Goal: Register for event/course

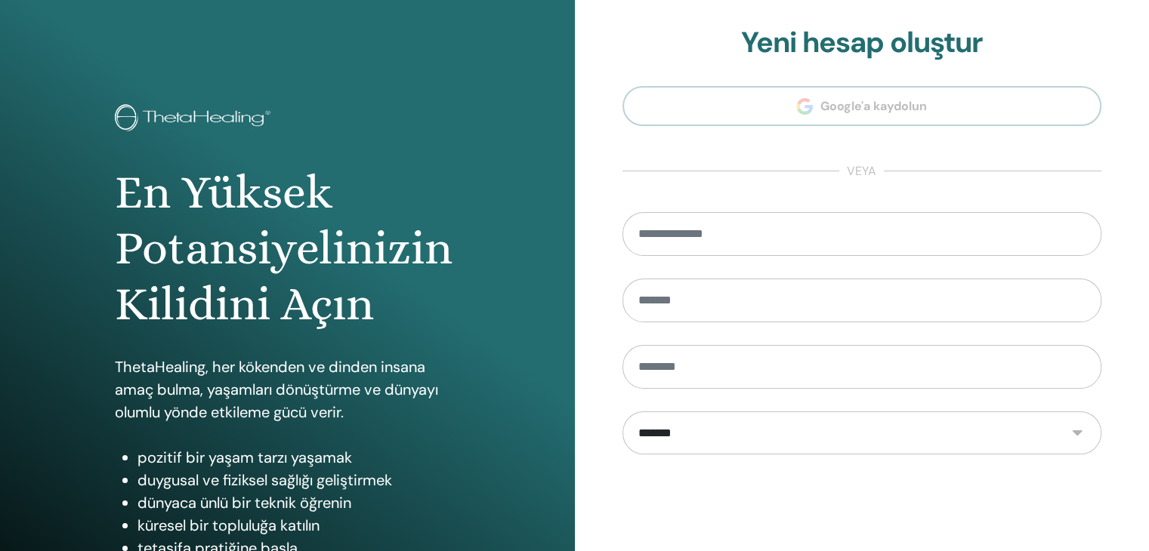
scroll to position [3507, 0]
click at [769, 236] on input "email" at bounding box center [862, 234] width 480 height 44
type input "*"
type input "**********"
click at [720, 295] on input "text" at bounding box center [862, 301] width 480 height 44
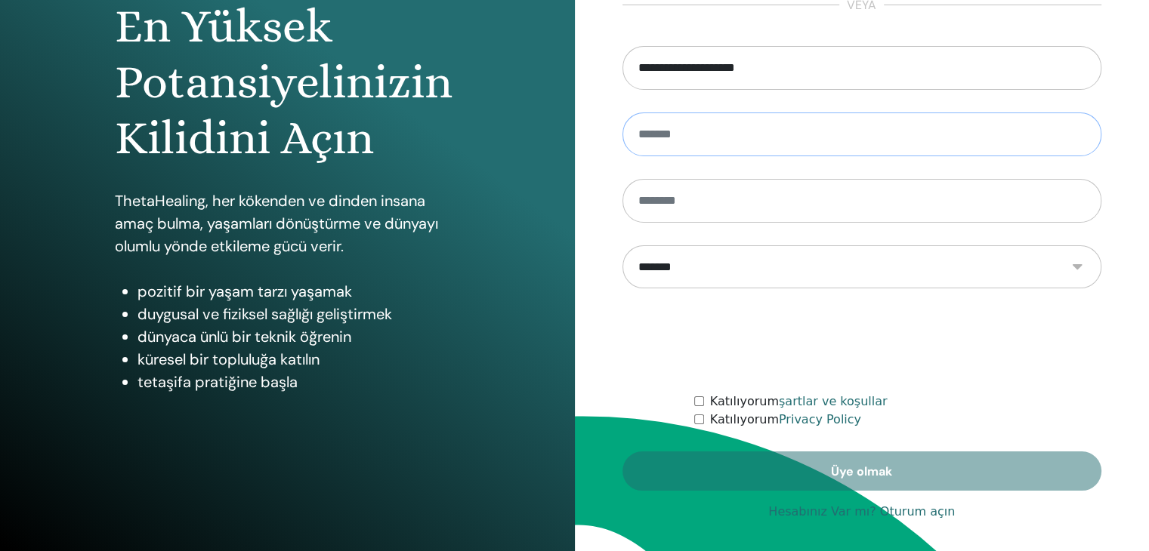
scroll to position [174, 0]
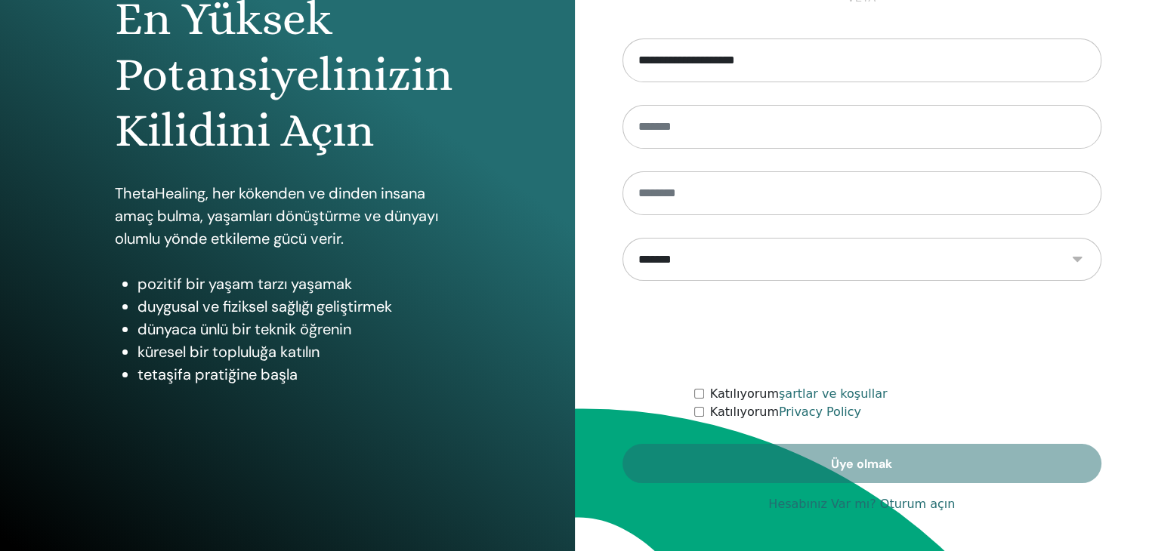
click at [909, 506] on link "Hesabınız Var mı? Oturum açın" at bounding box center [861, 504] width 187 height 18
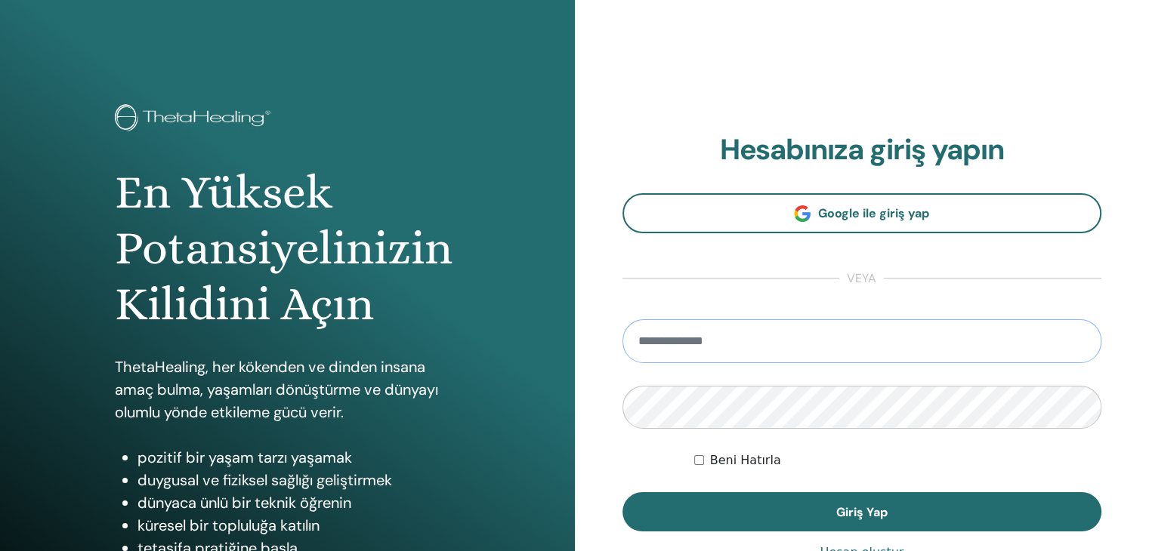
click at [749, 345] on input "email" at bounding box center [862, 341] width 480 height 44
type input "**********"
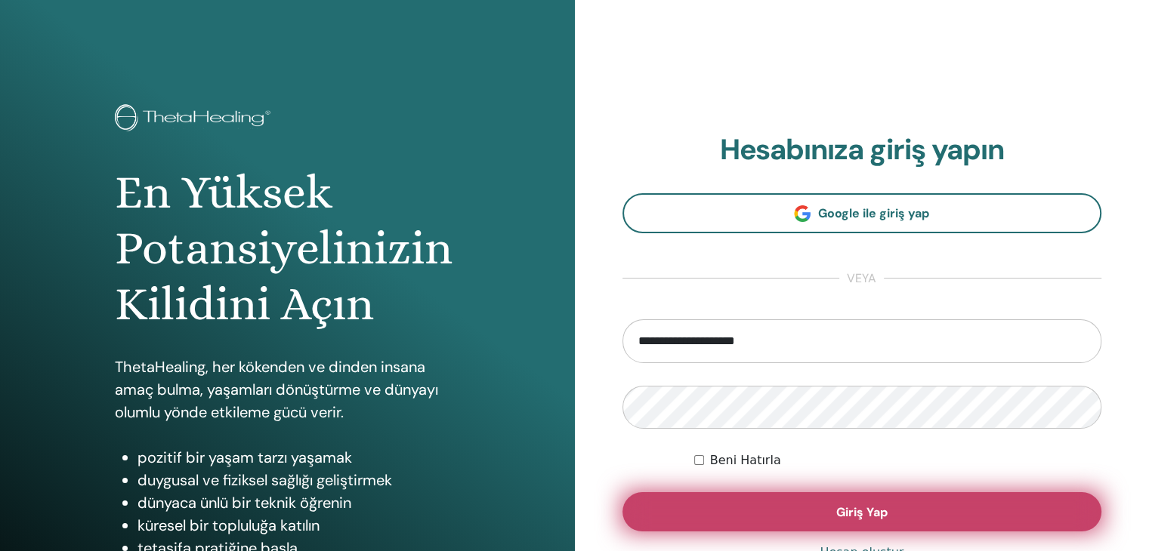
click at [764, 513] on button "Giriş Yap" at bounding box center [862, 511] width 480 height 39
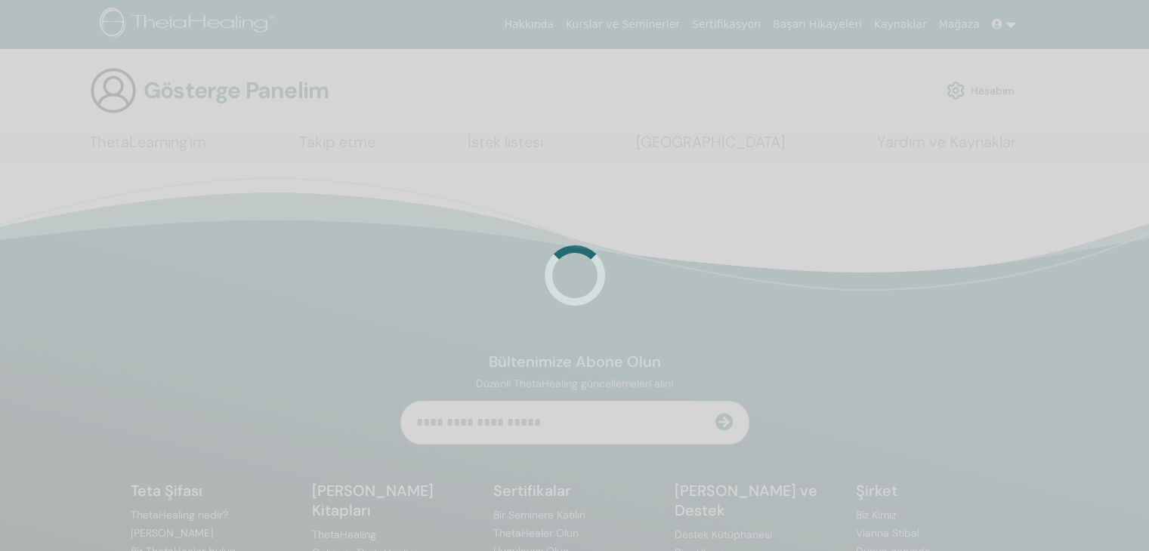
scroll to position [3412, 0]
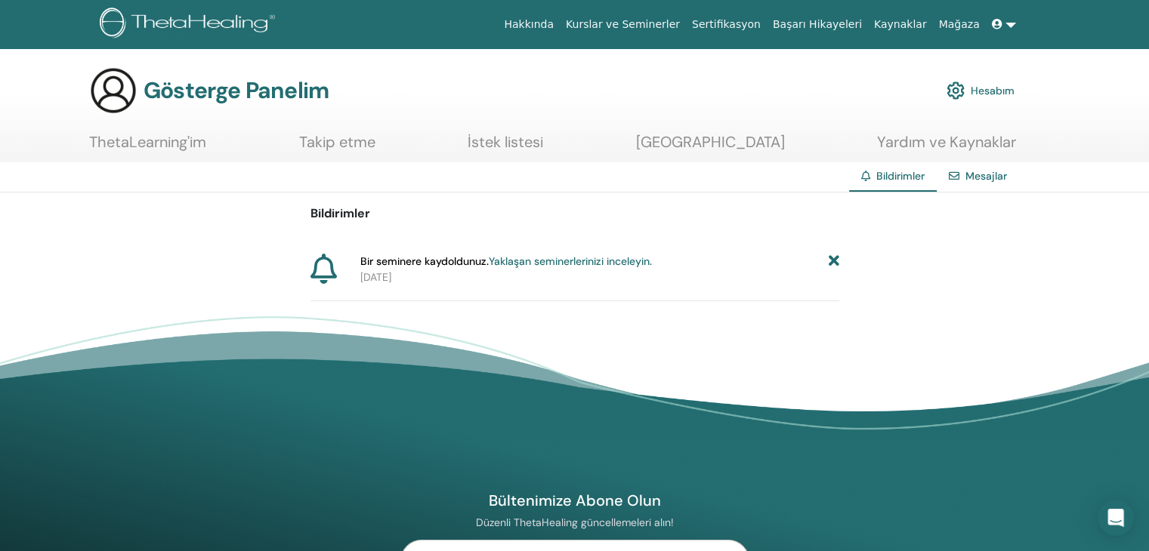
click at [671, 23] on font "Kurslar ve Seminerler" at bounding box center [623, 24] width 114 height 12
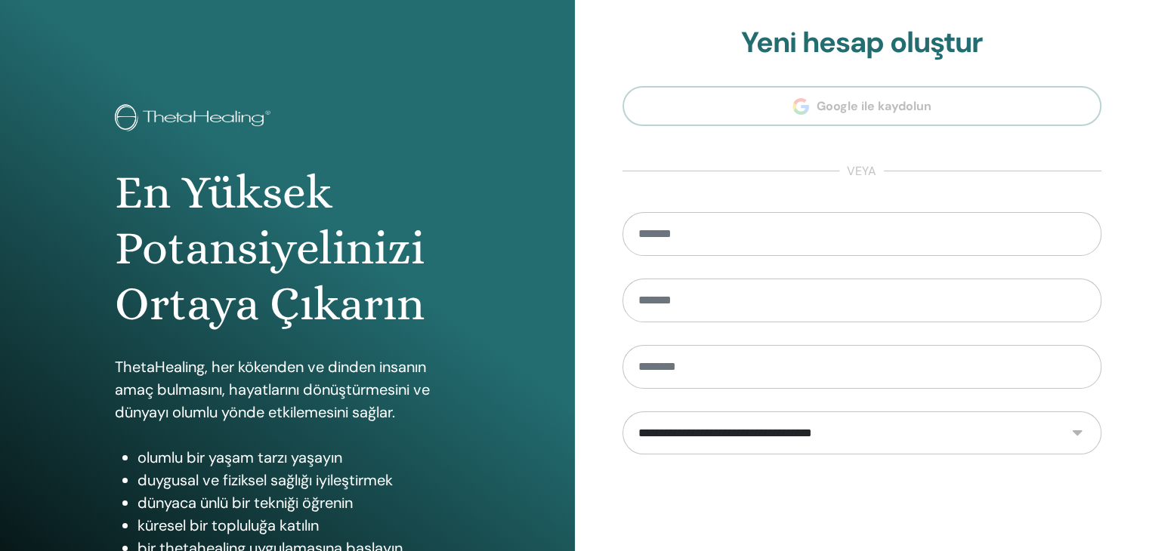
scroll to position [3412, 0]
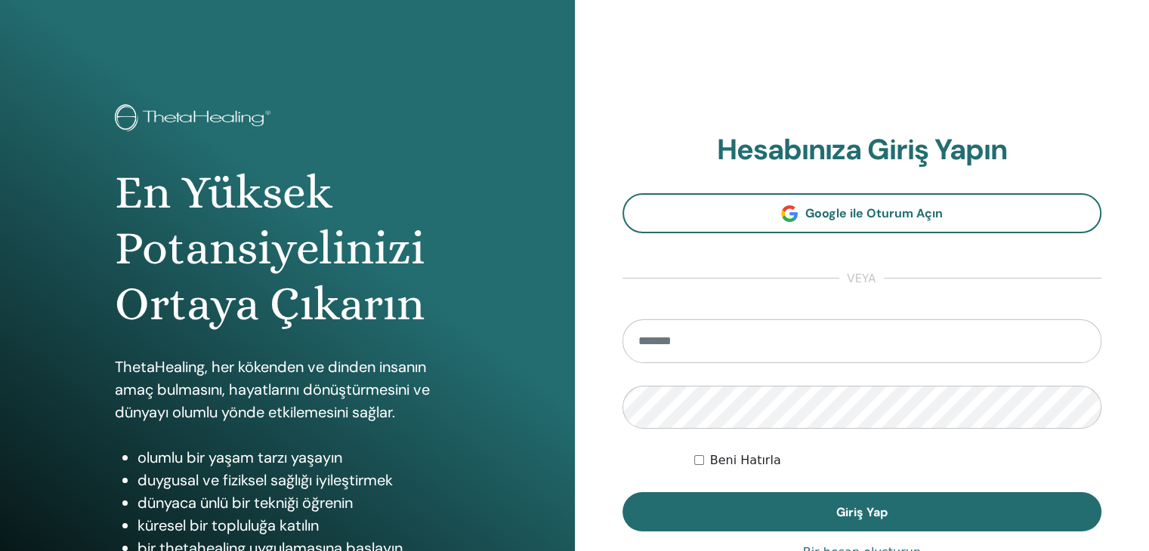
scroll to position [3412, 0]
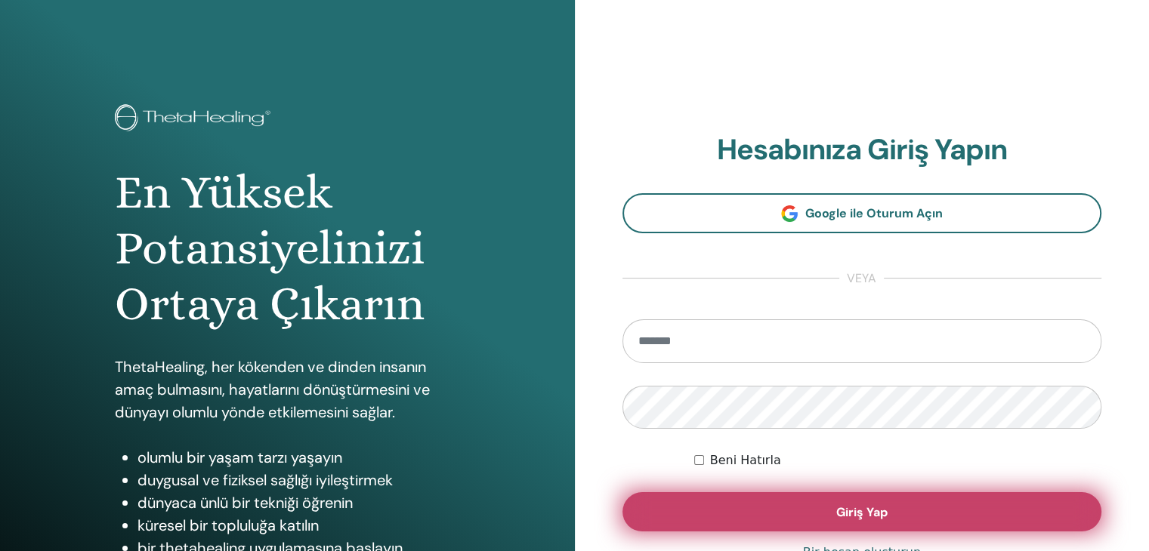
type input "**********"
click at [828, 515] on button "Giriş Yap" at bounding box center [862, 511] width 480 height 39
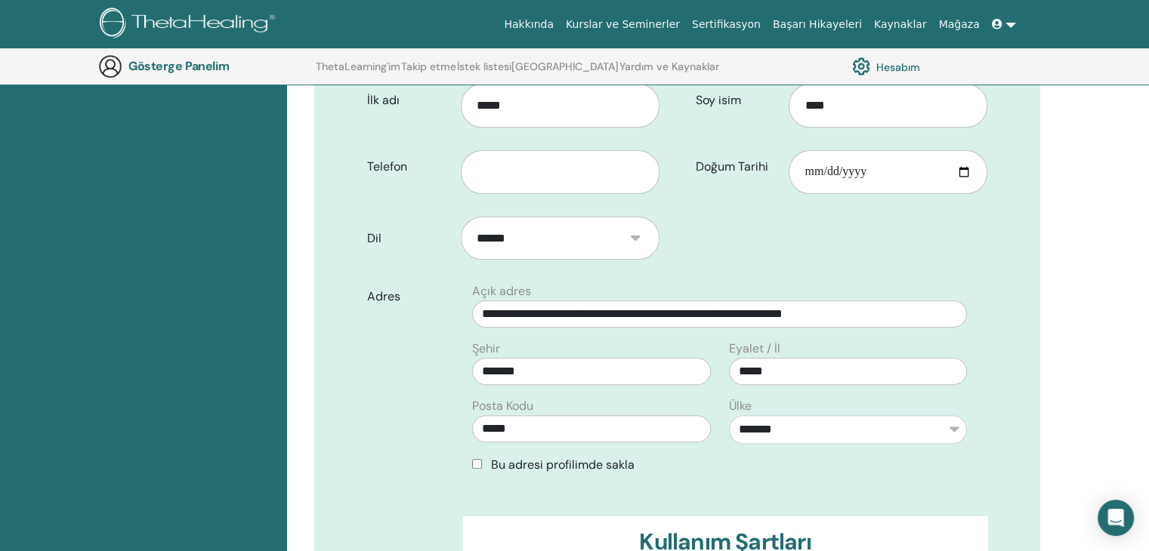
scroll to position [369, 0]
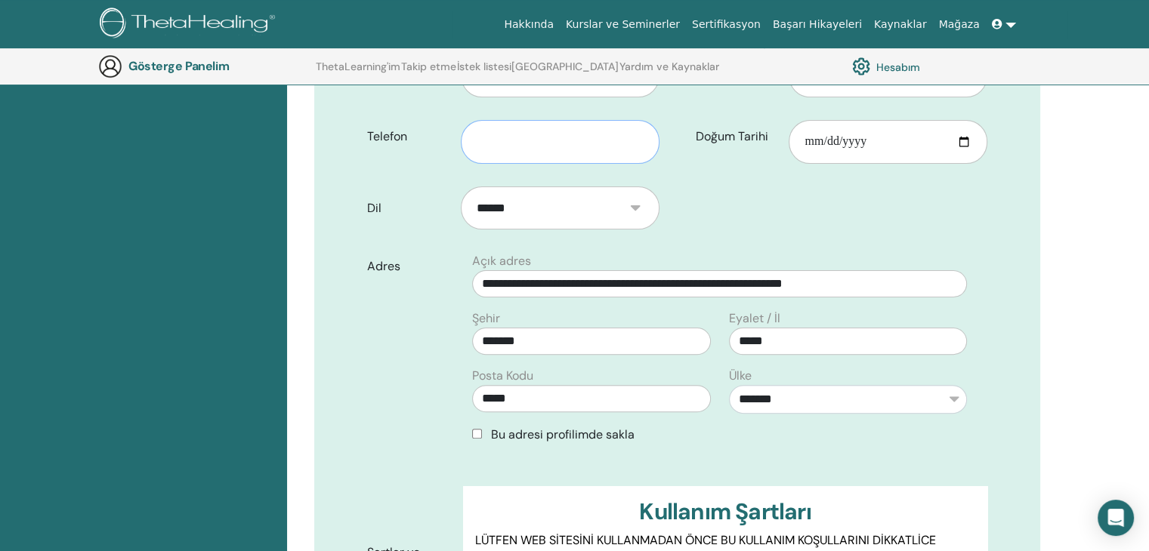
click at [526, 137] on input "text" at bounding box center [560, 142] width 199 height 44
click at [849, 147] on input "Doğum Tarihi" at bounding box center [887, 142] width 199 height 44
click at [800, 145] on input "Doğum Tarihi" at bounding box center [887, 142] width 199 height 44
click at [581, 147] on input "**********" at bounding box center [560, 142] width 199 height 44
type input "*"
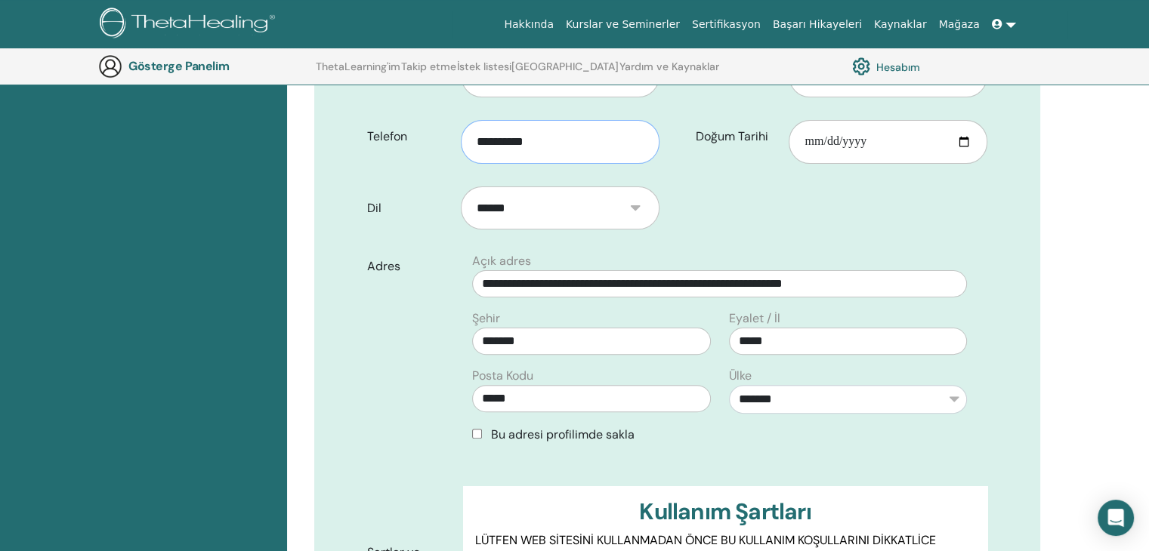
type input "**********"
click at [816, 146] on input "Doğum Tarihi" at bounding box center [887, 142] width 199 height 44
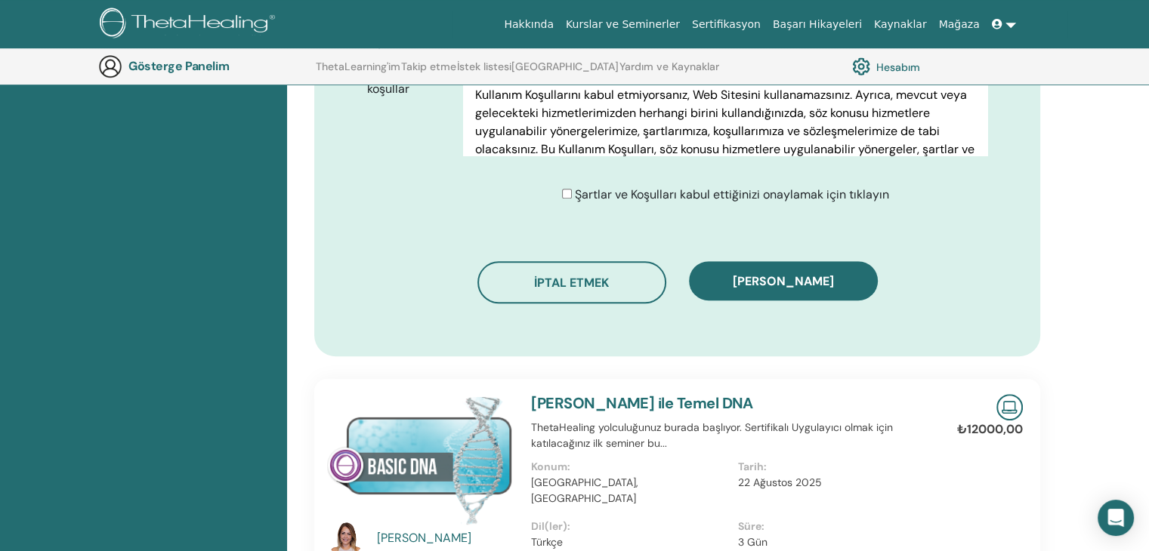
scroll to position [1332, 0]
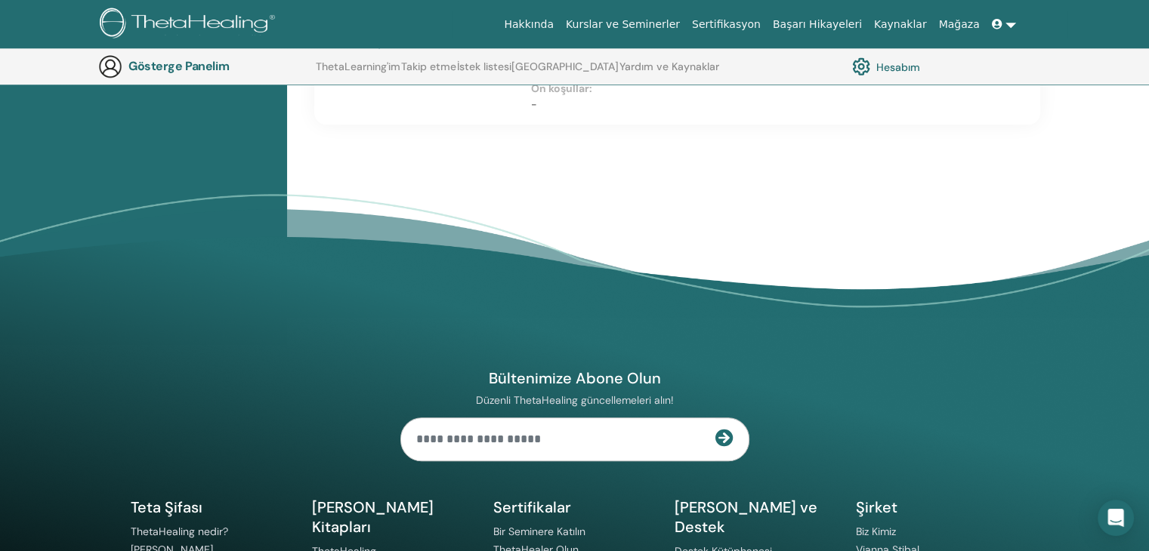
type input "**********"
click at [1044, 324] on footer "Bültenimize Abone Olun Düzenli ThetaHealing güncellemeleri alın! Teta Şifası Th…" at bounding box center [574, 454] width 1149 height 520
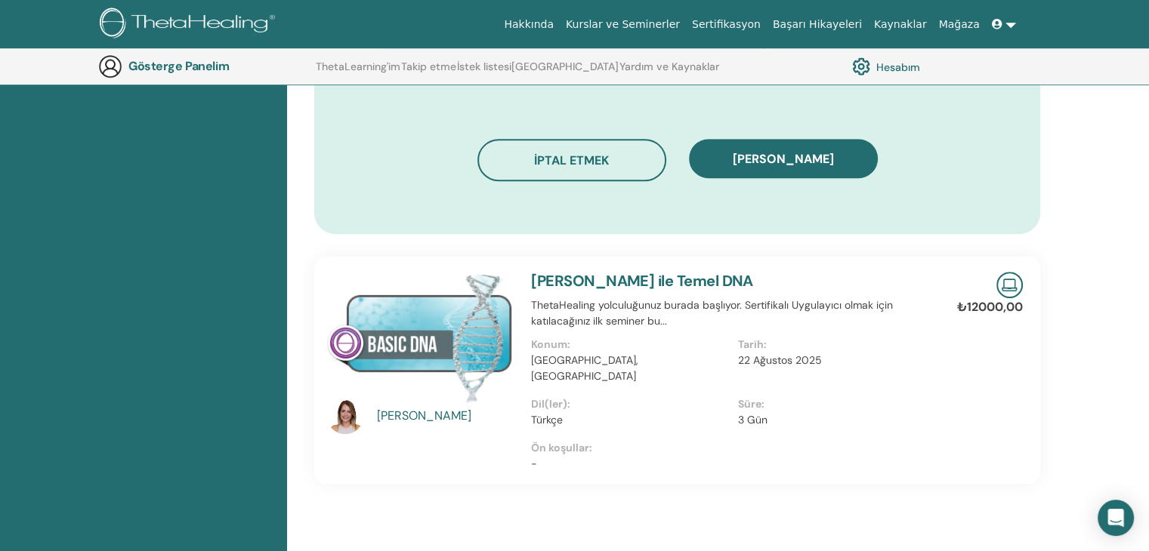
scroll to position [970, 0]
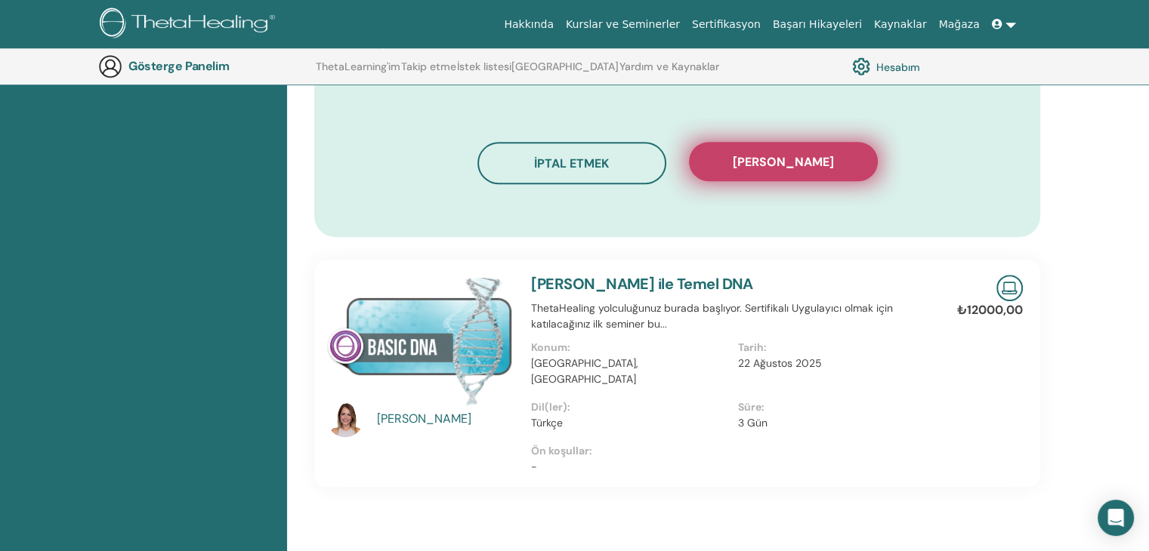
click at [789, 155] on font "Kaydı onayla" at bounding box center [783, 162] width 101 height 16
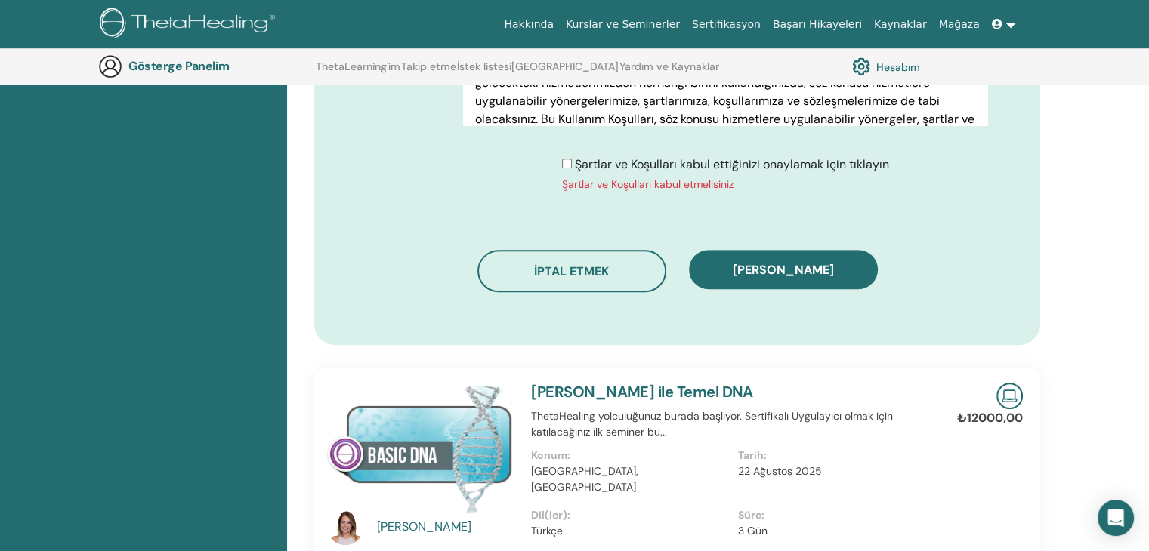
scroll to position [879, 0]
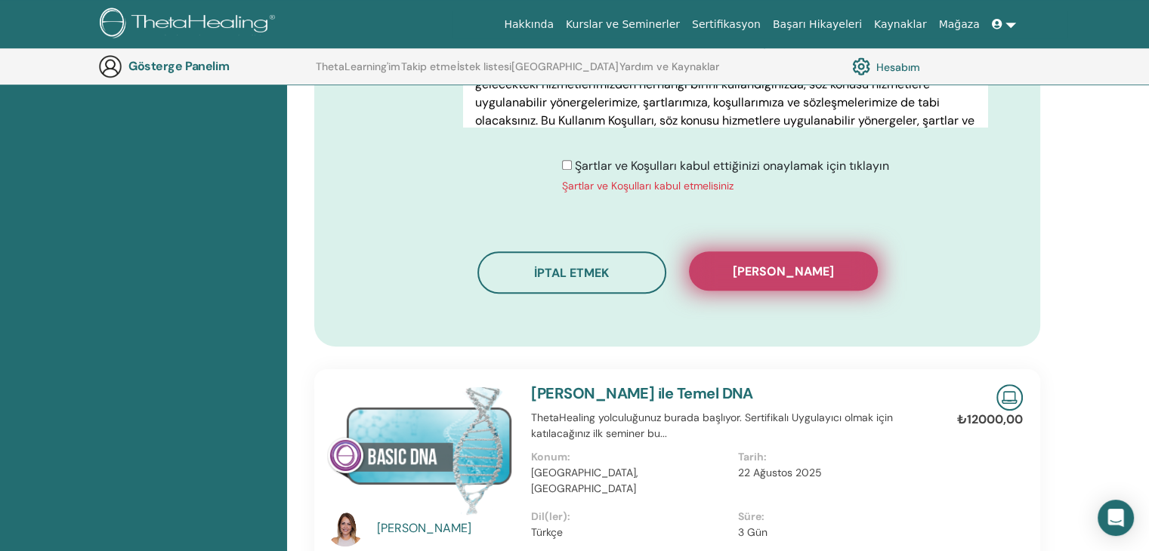
click at [775, 270] on font "Kaydı onayla" at bounding box center [783, 272] width 101 height 16
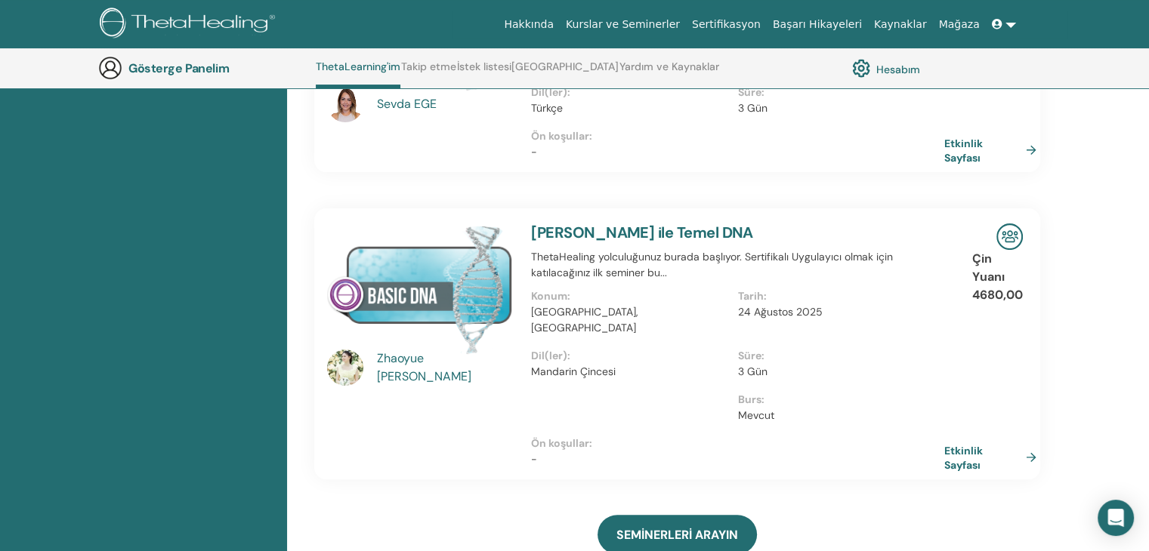
scroll to position [341, 0]
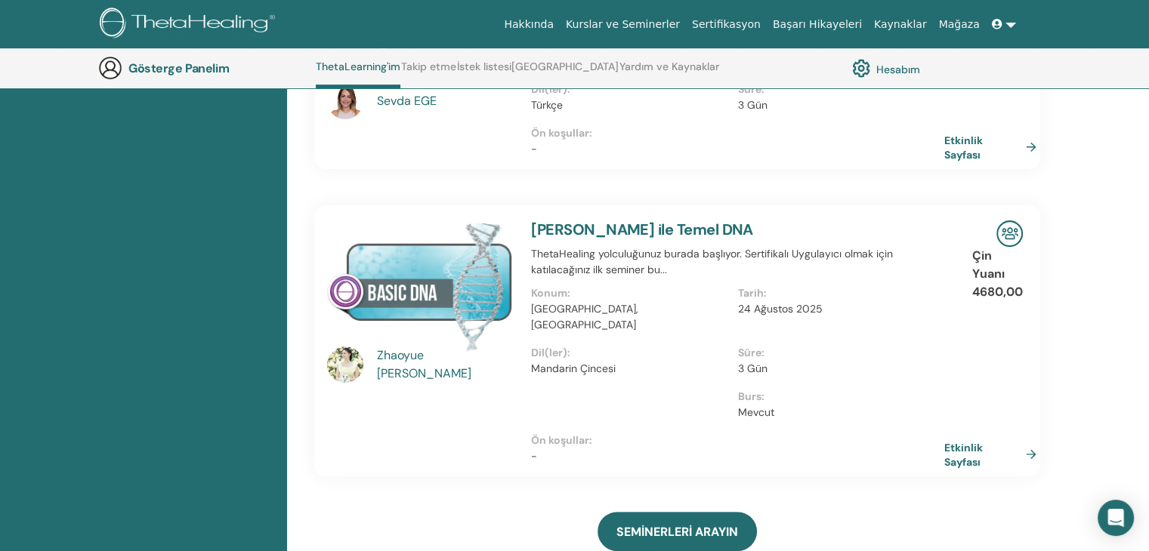
click at [1009, 221] on img at bounding box center [1009, 234] width 26 height 26
click at [412, 262] on img at bounding box center [420, 286] width 186 height 131
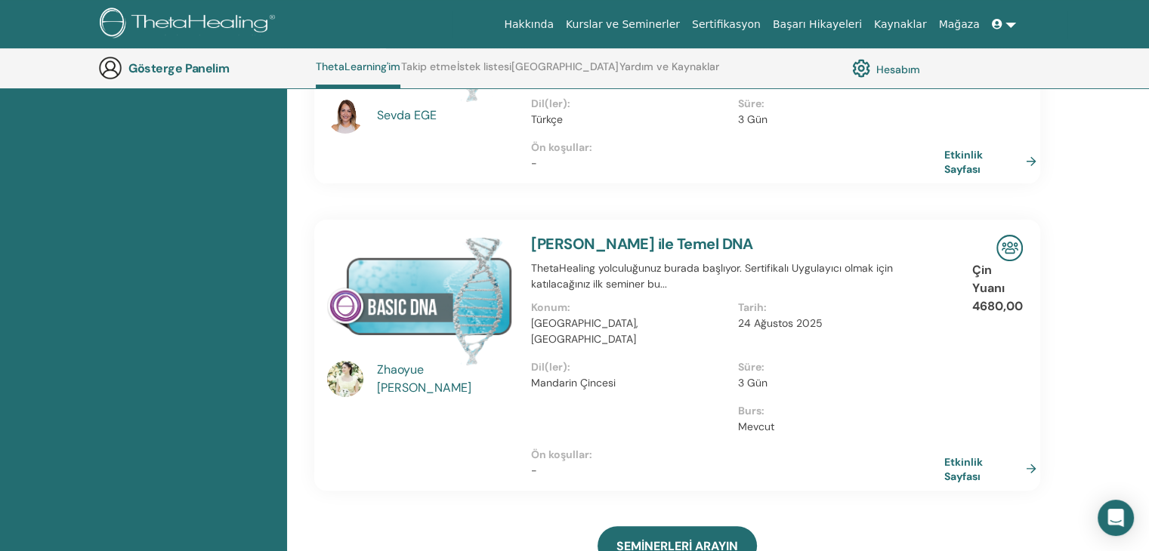
scroll to position [330, 0]
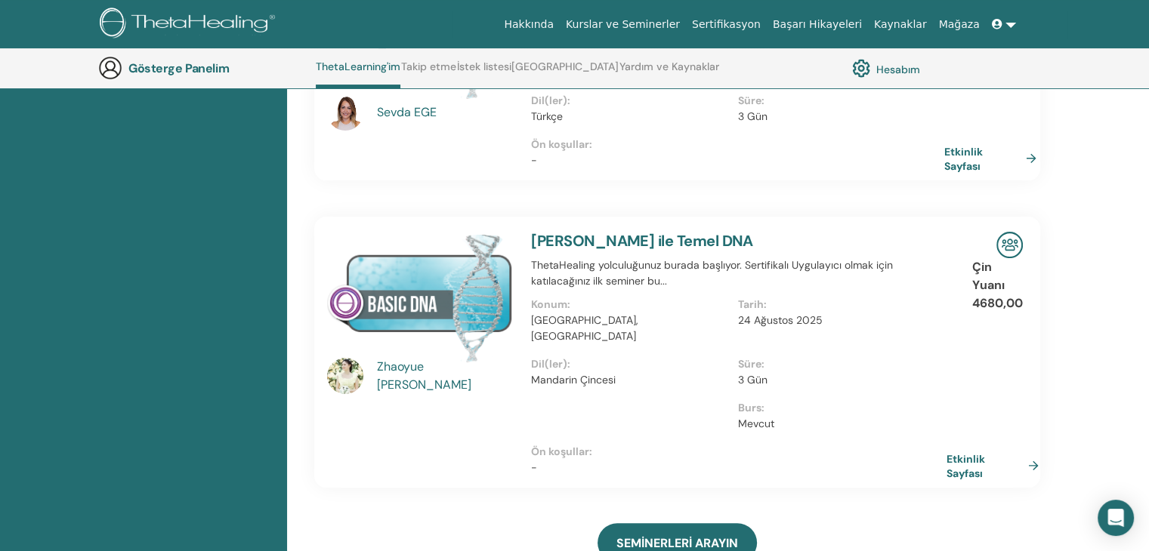
click at [1031, 451] on link "Etkinlik Sayfası" at bounding box center [995, 465] width 98 height 29
click at [962, 144] on font "Etkinlik Sayfası" at bounding box center [965, 158] width 39 height 28
